Goal: Find specific page/section: Find specific page/section

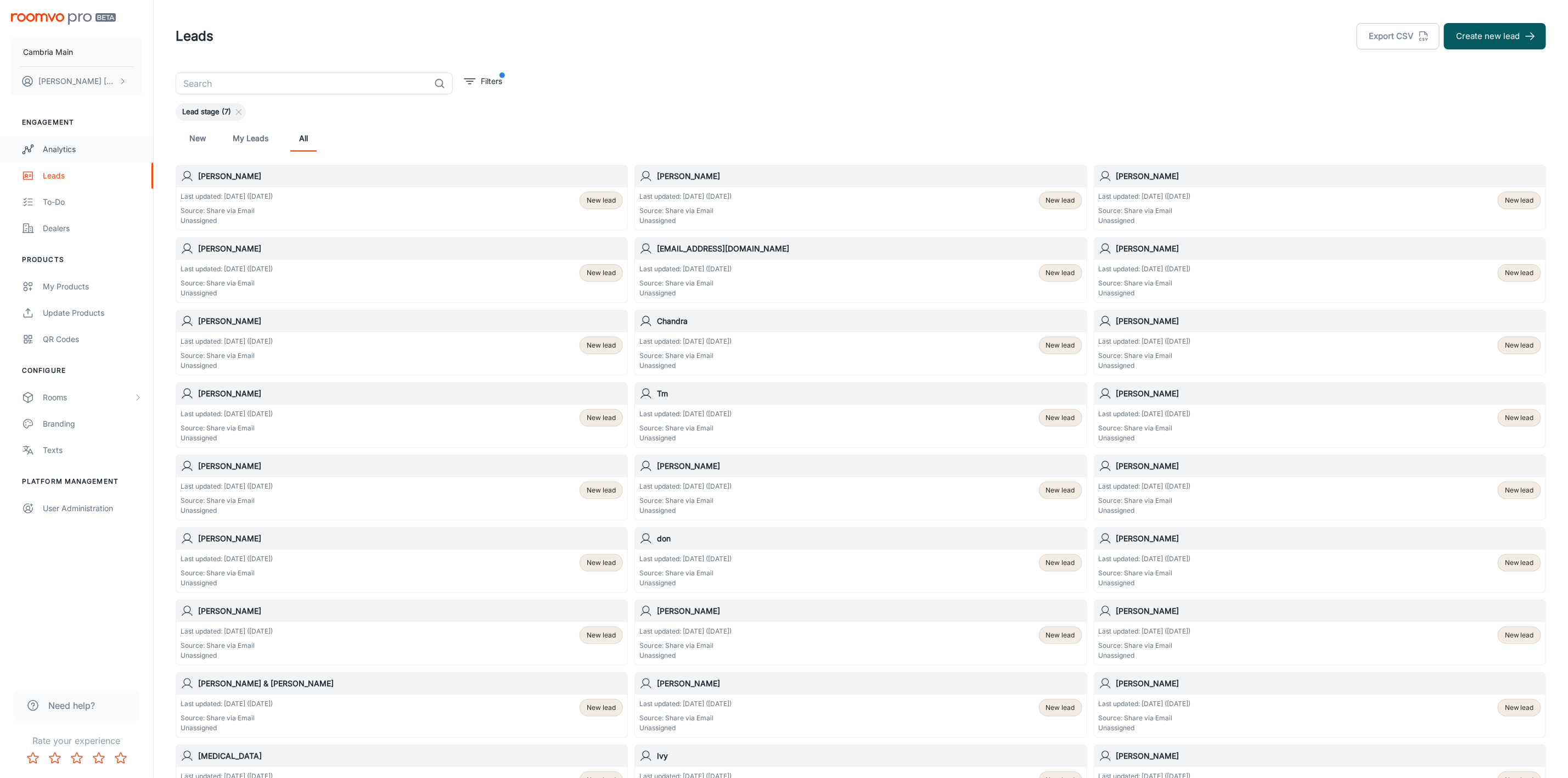
click at [55, 142] on link "Analytics" at bounding box center [77, 149] width 153 height 26
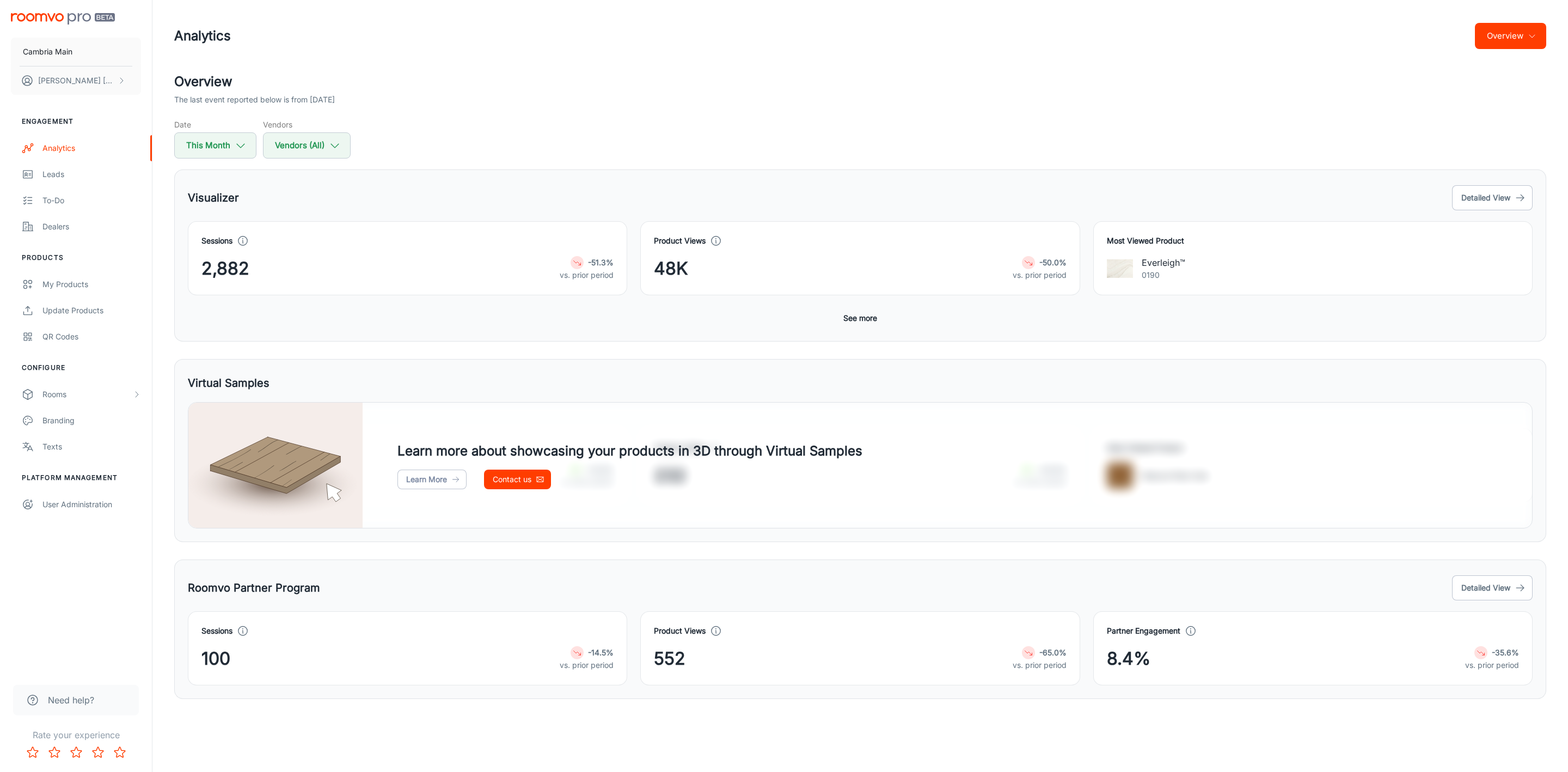
click at [1511, 35] on button "Overview" at bounding box center [1510, 36] width 71 height 26
click at [1469, 101] on li "Roomvo Partners Program" at bounding box center [1484, 102] width 126 height 20
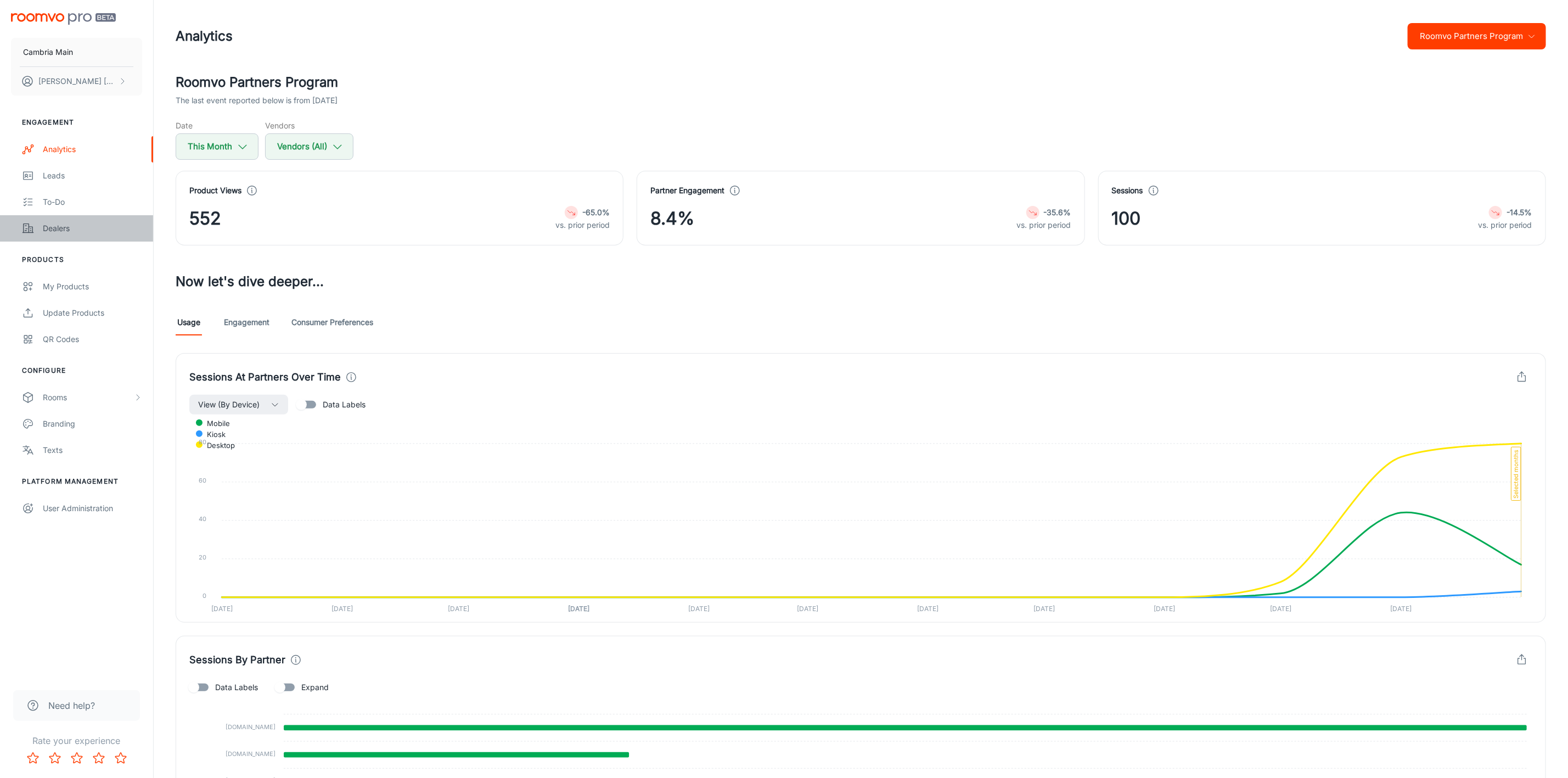
click at [79, 226] on div "Dealers" at bounding box center [92, 229] width 99 height 12
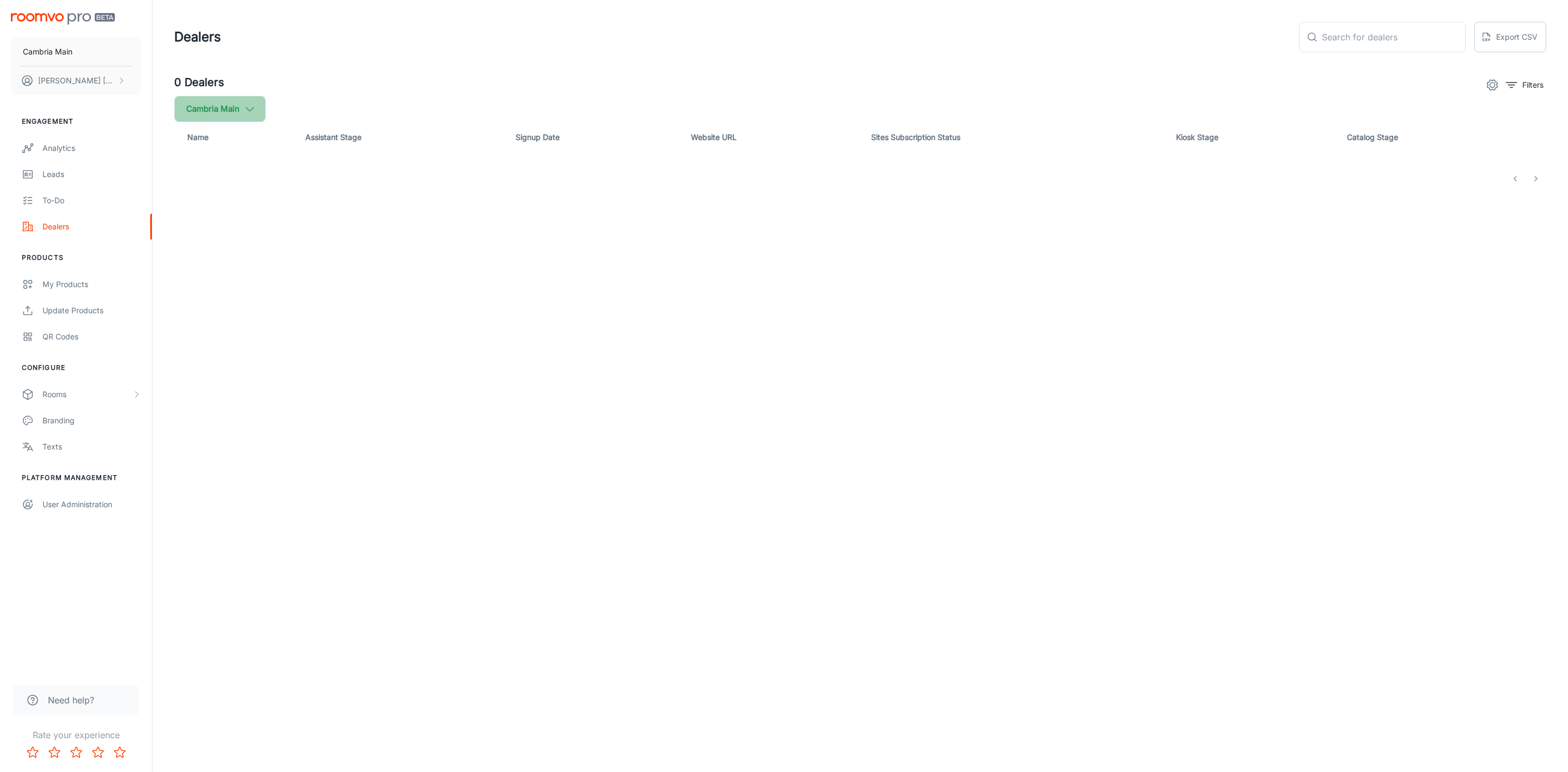
click at [265, 107] on button "Cambria Main" at bounding box center [220, 109] width 92 height 26
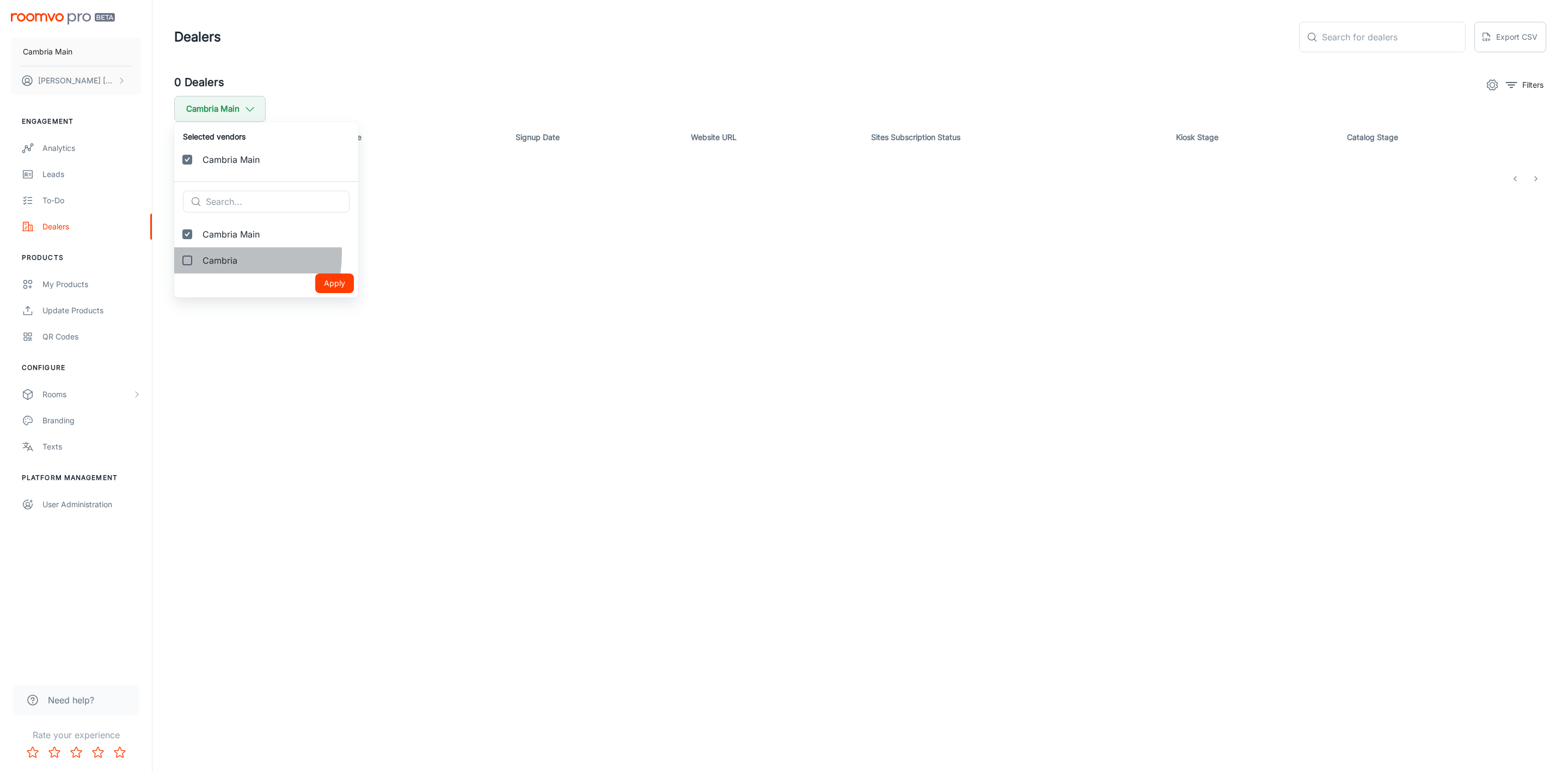
click at [209, 255] on span "Cambria" at bounding box center [276, 260] width 147 height 13
click at [198, 255] on input "Cambria" at bounding box center [187, 260] width 22 height 22
checkbox input "true"
click at [315, 304] on button "Apply" at bounding box center [334, 309] width 39 height 20
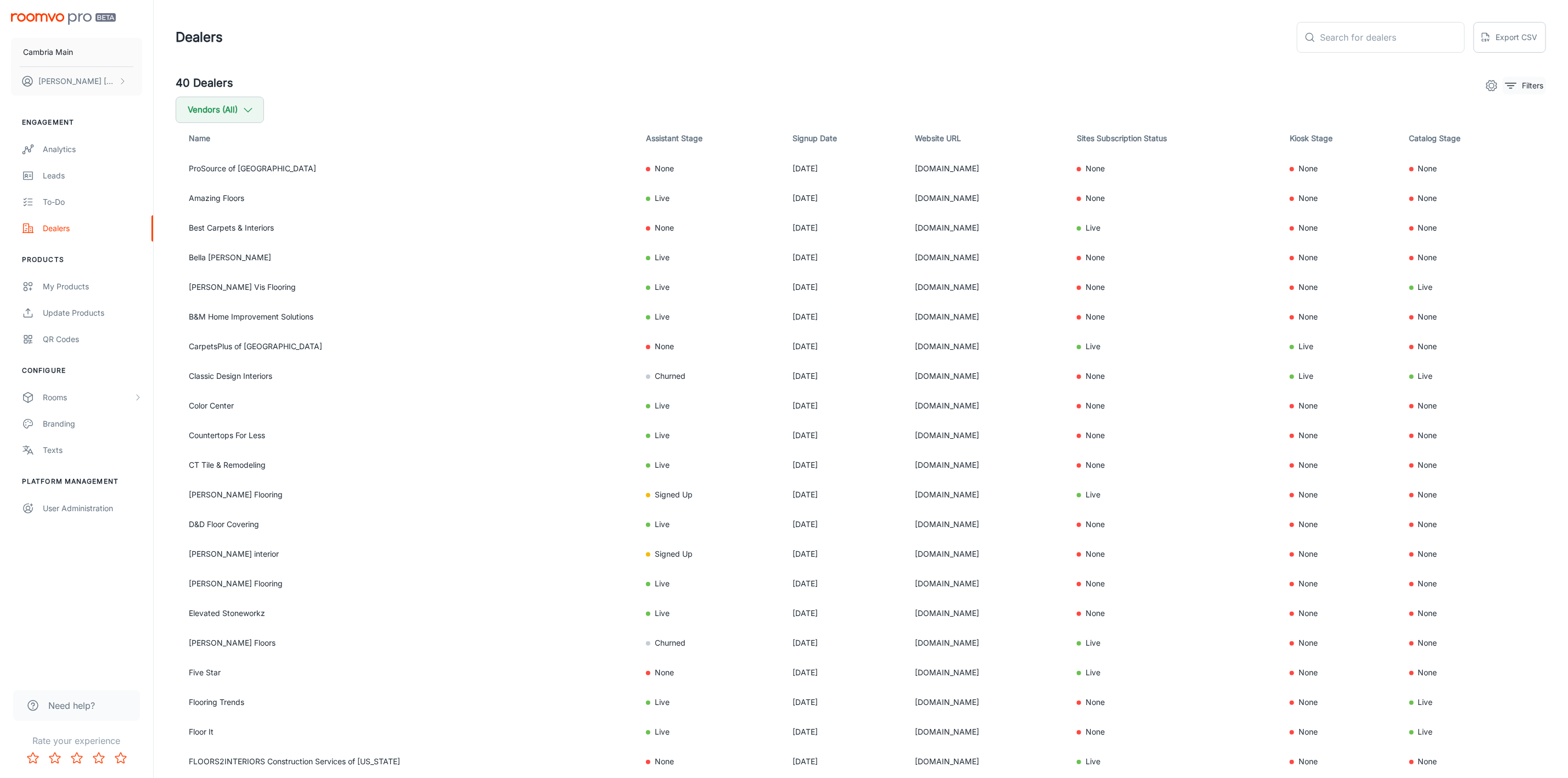
click at [1532, 81] on p "Filters" at bounding box center [1532, 86] width 21 height 12
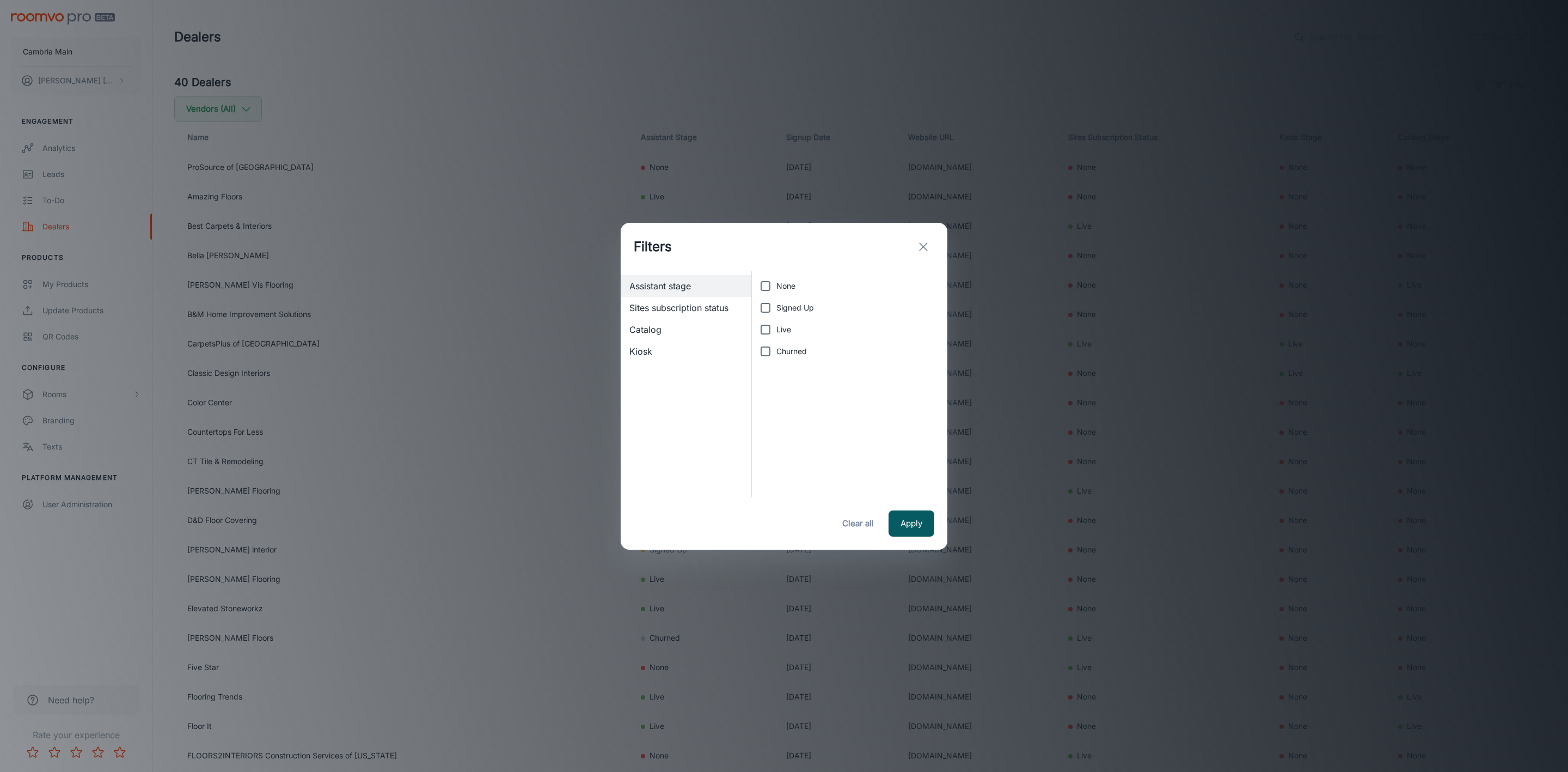
click at [785, 323] on span "Live" at bounding box center [784, 329] width 15 height 12
click at [777, 323] on input "Live" at bounding box center [766, 329] width 22 height 22
checkbox input "true"
click at [918, 523] on button "Apply" at bounding box center [911, 523] width 45 height 26
